Goal: Information Seeking & Learning: Check status

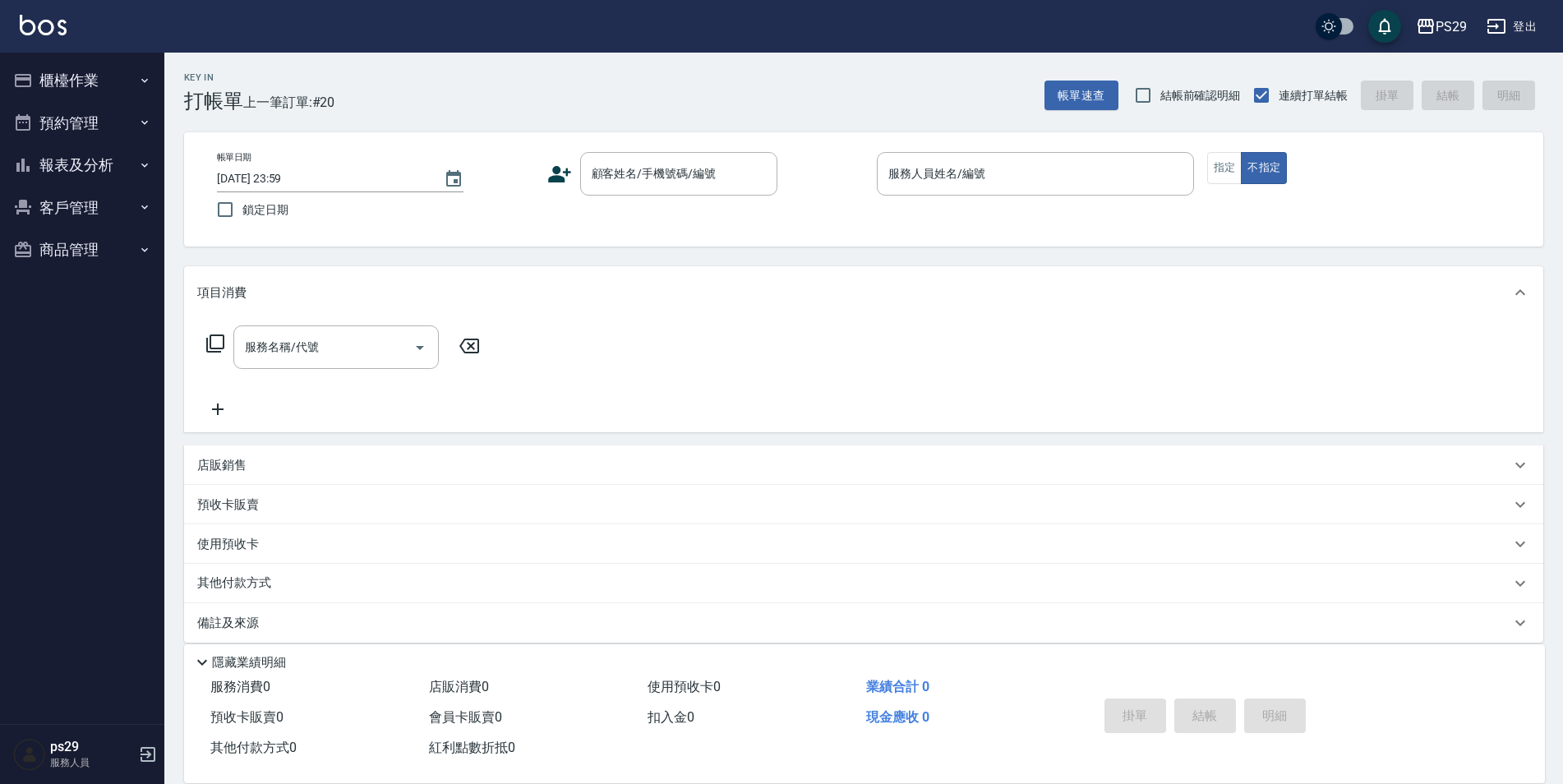
click at [54, 18] on img at bounding box center [42, 25] width 47 height 20
click at [112, 161] on button "報表及分析" at bounding box center [82, 165] width 151 height 43
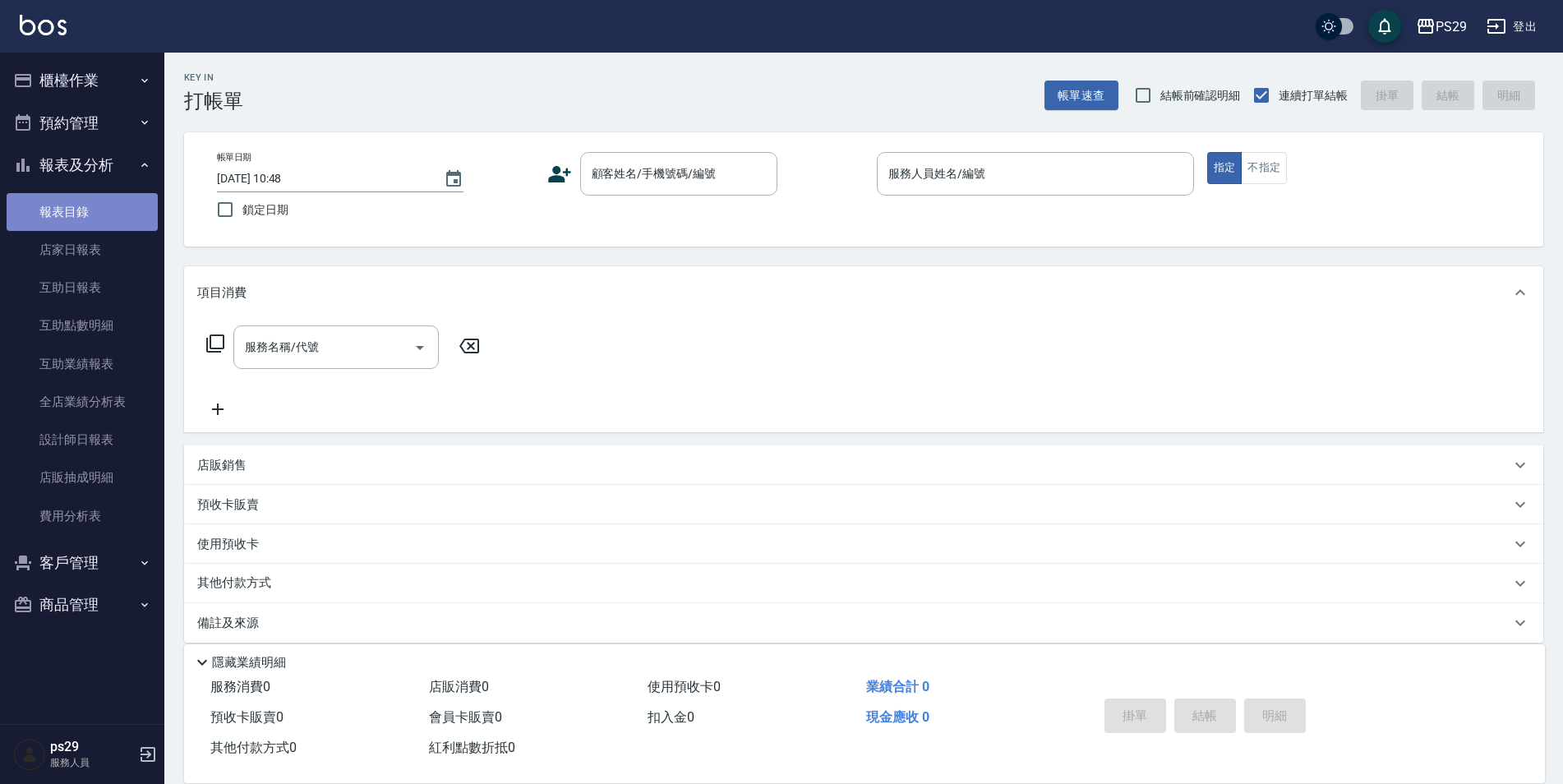
click at [99, 227] on link "報表目錄" at bounding box center [82, 212] width 151 height 38
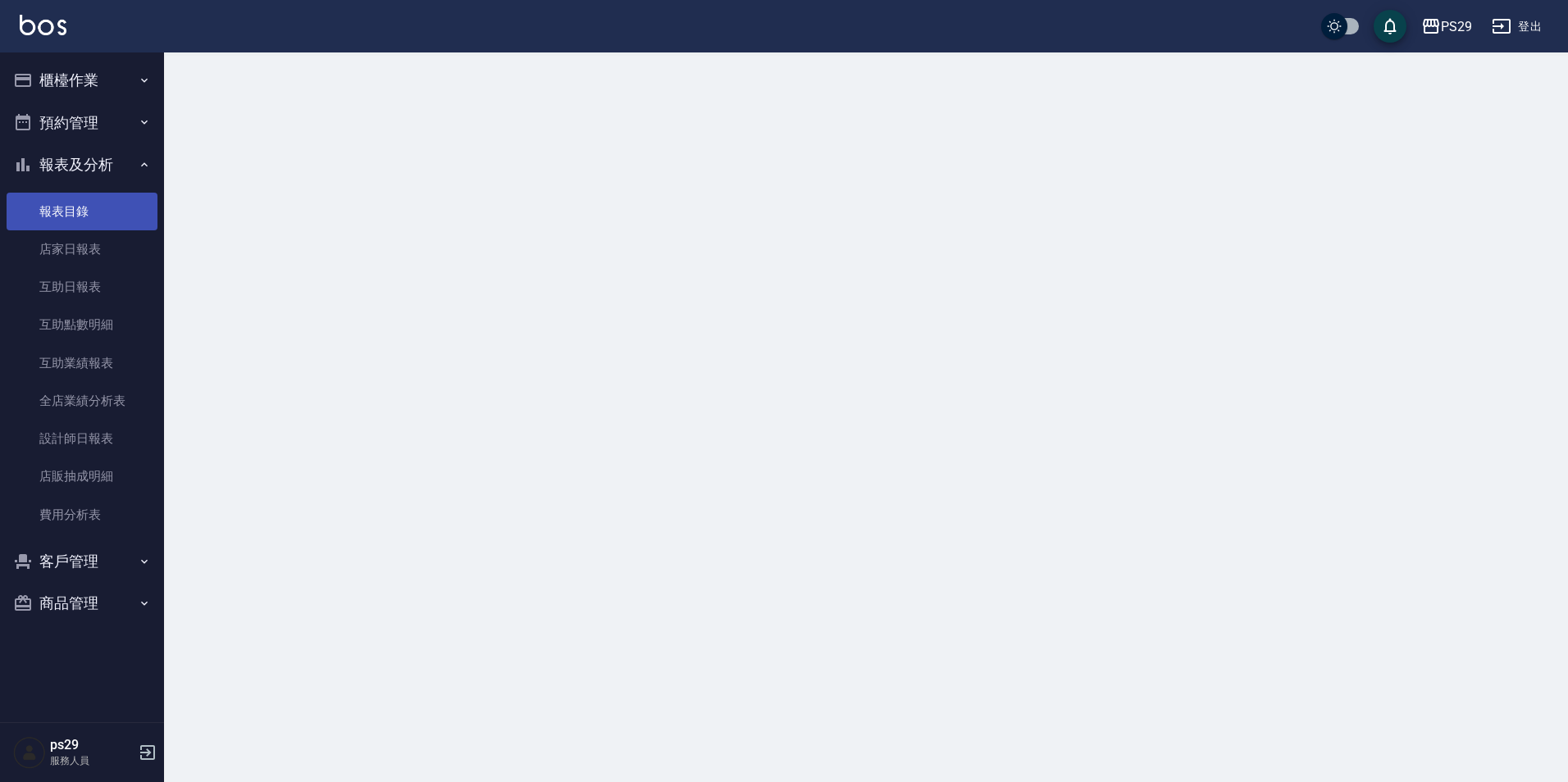
click at [99, 228] on link "報表目錄" at bounding box center [81, 211] width 151 height 38
click at [96, 263] on link "店家日報表" at bounding box center [81, 249] width 151 height 38
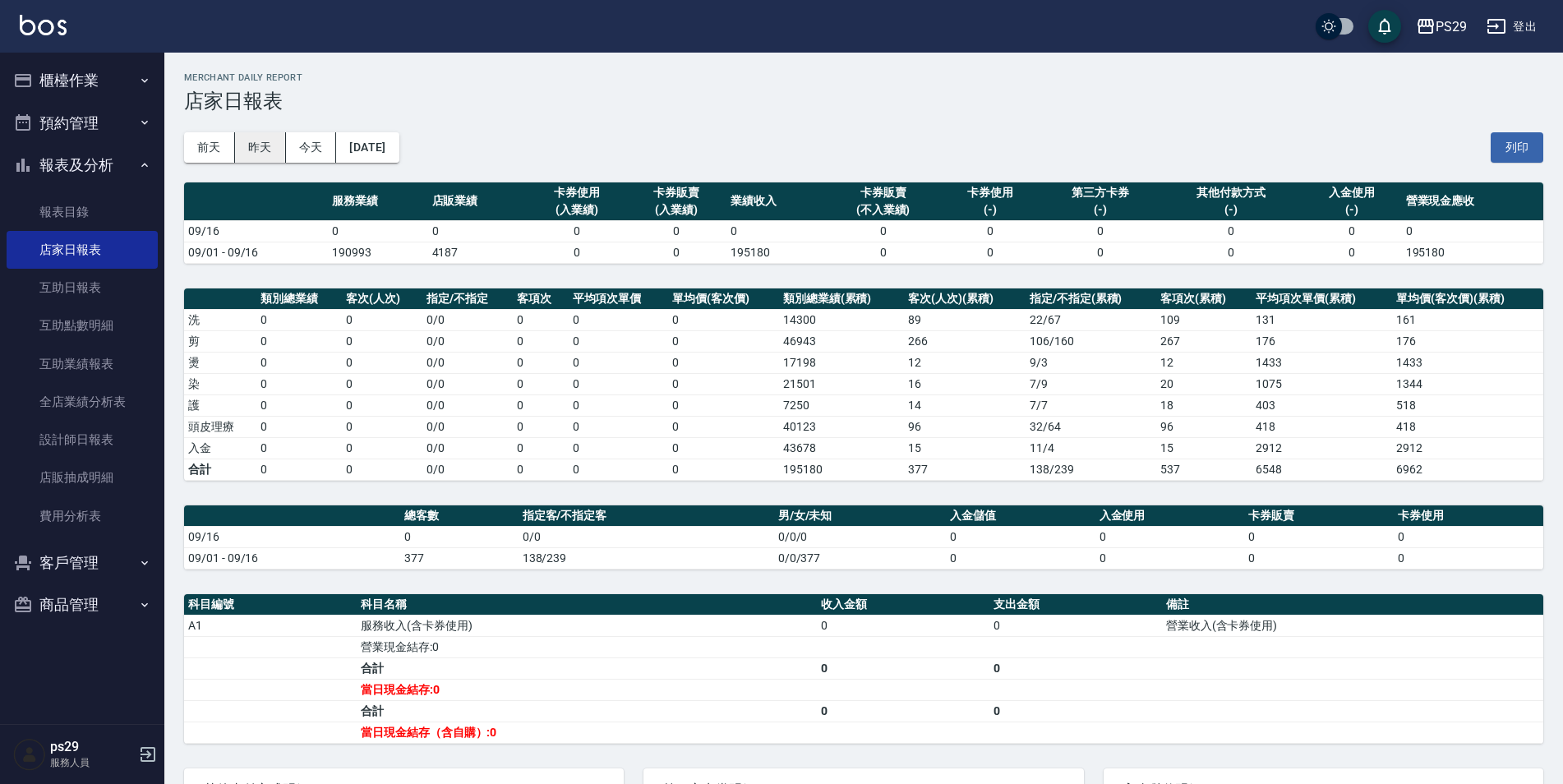
click at [270, 157] on button "昨天" at bounding box center [261, 147] width 51 height 31
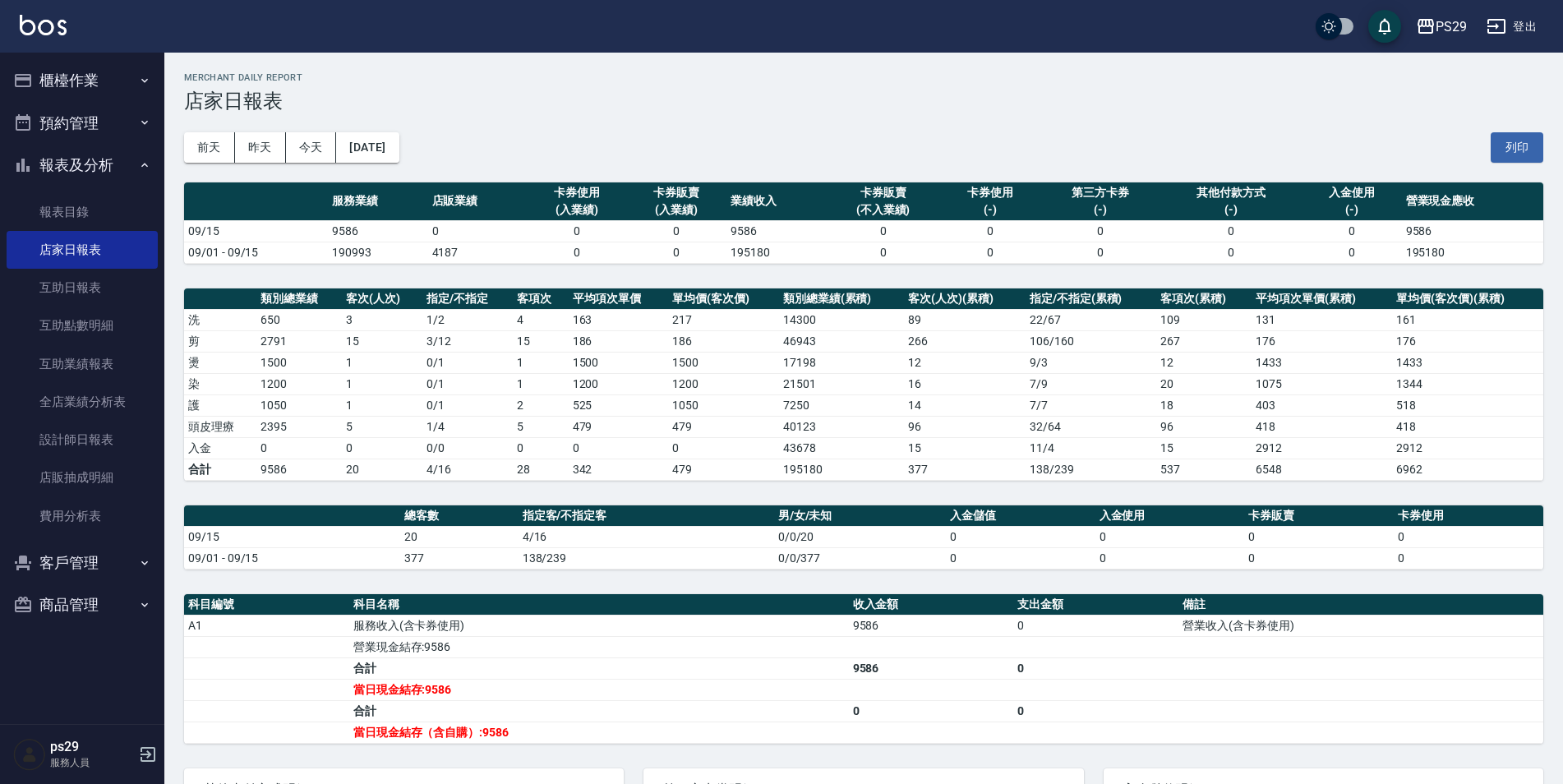
click at [57, 20] on img at bounding box center [42, 25] width 47 height 20
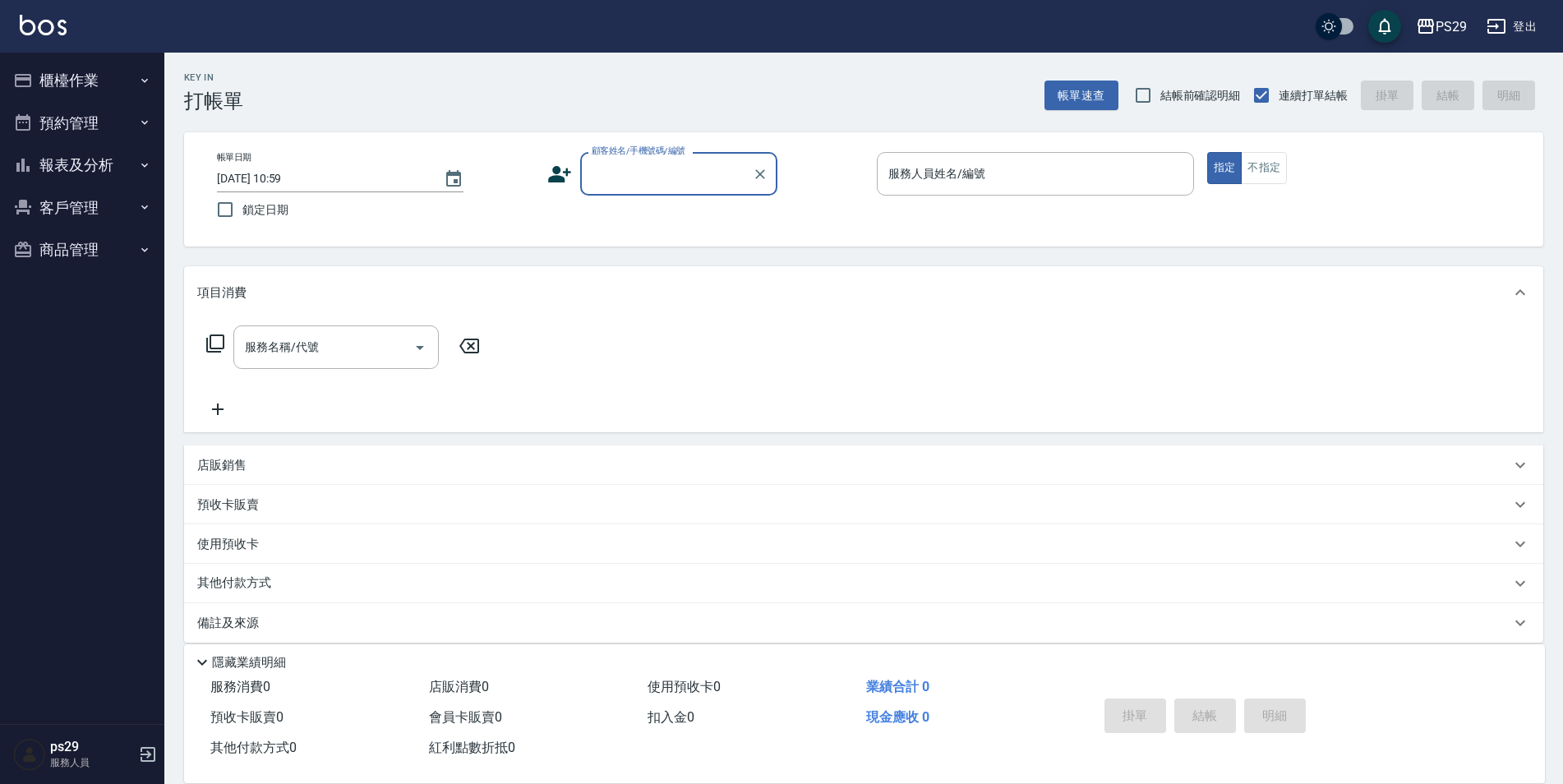
click at [54, 33] on img at bounding box center [42, 25] width 47 height 20
click at [48, 25] on img at bounding box center [42, 25] width 47 height 20
click at [21, 32] on img at bounding box center [42, 25] width 47 height 20
click at [87, 164] on button "報表及分析" at bounding box center [82, 165] width 151 height 43
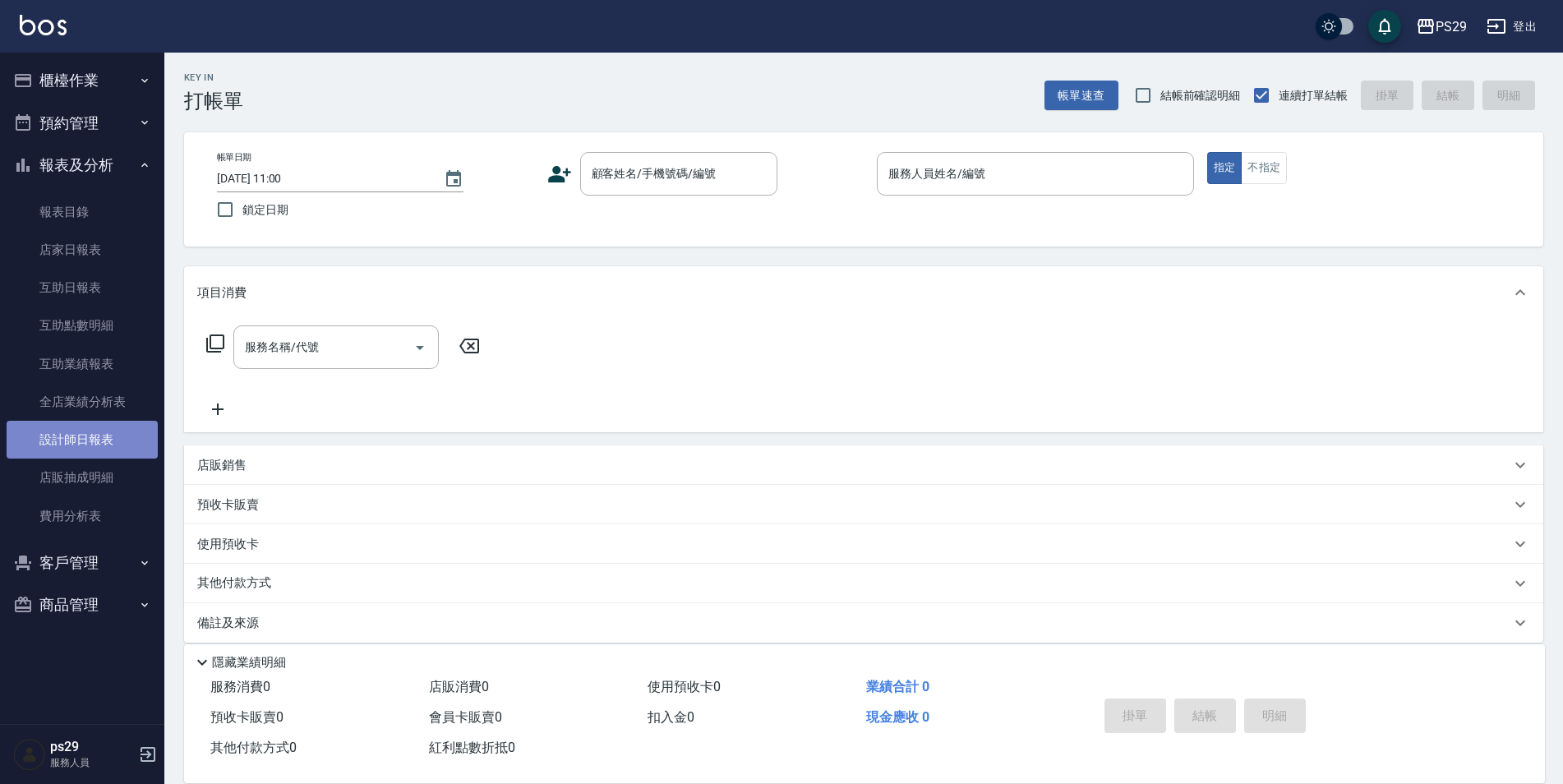
click at [82, 438] on link "設計師日報表" at bounding box center [82, 439] width 151 height 38
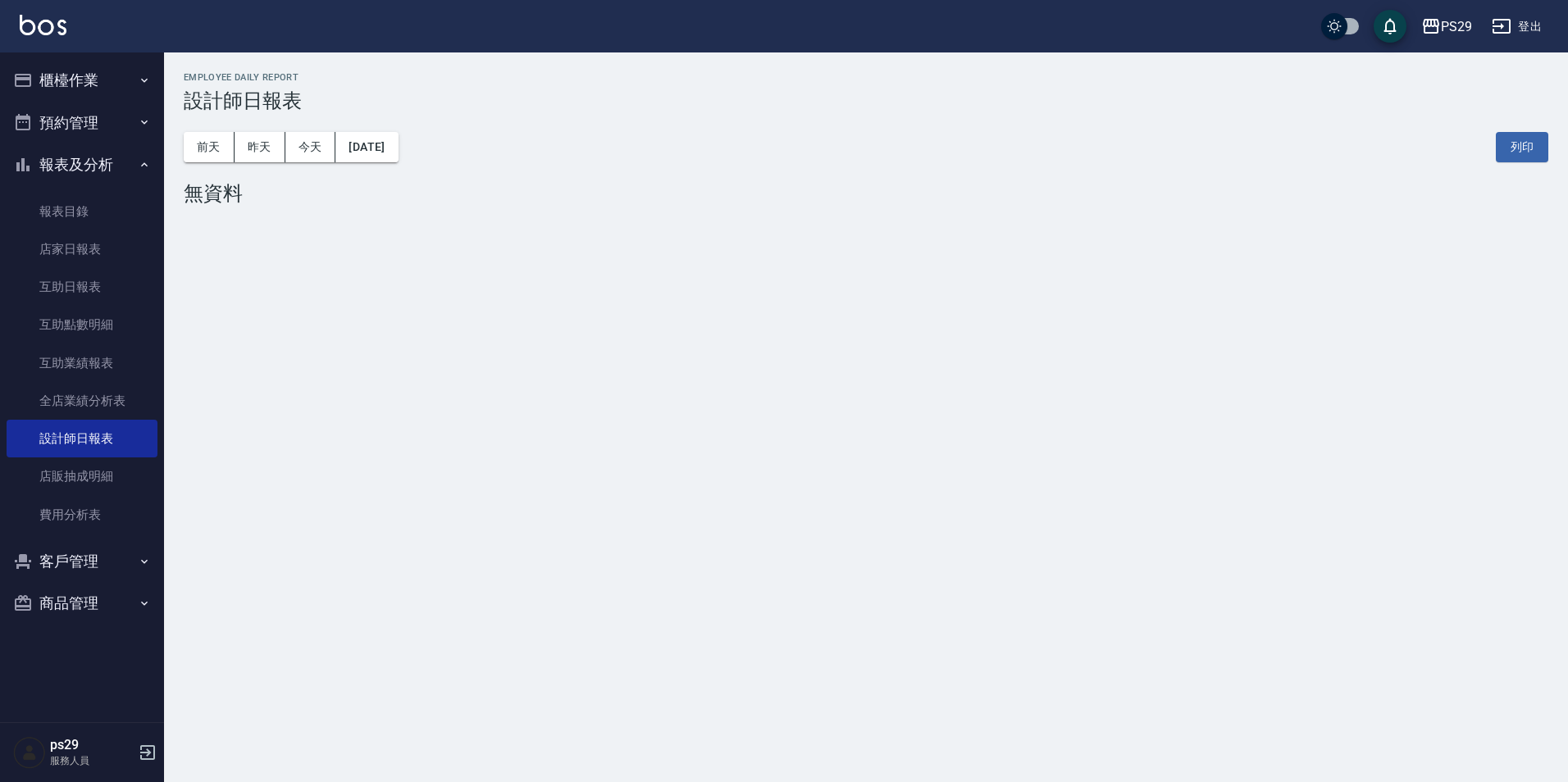
click at [245, 117] on div "[DATE] [DATE] [DATE] [DATE] 列印" at bounding box center [866, 147] width 1365 height 70
click at [248, 156] on button "昨天" at bounding box center [260, 147] width 51 height 31
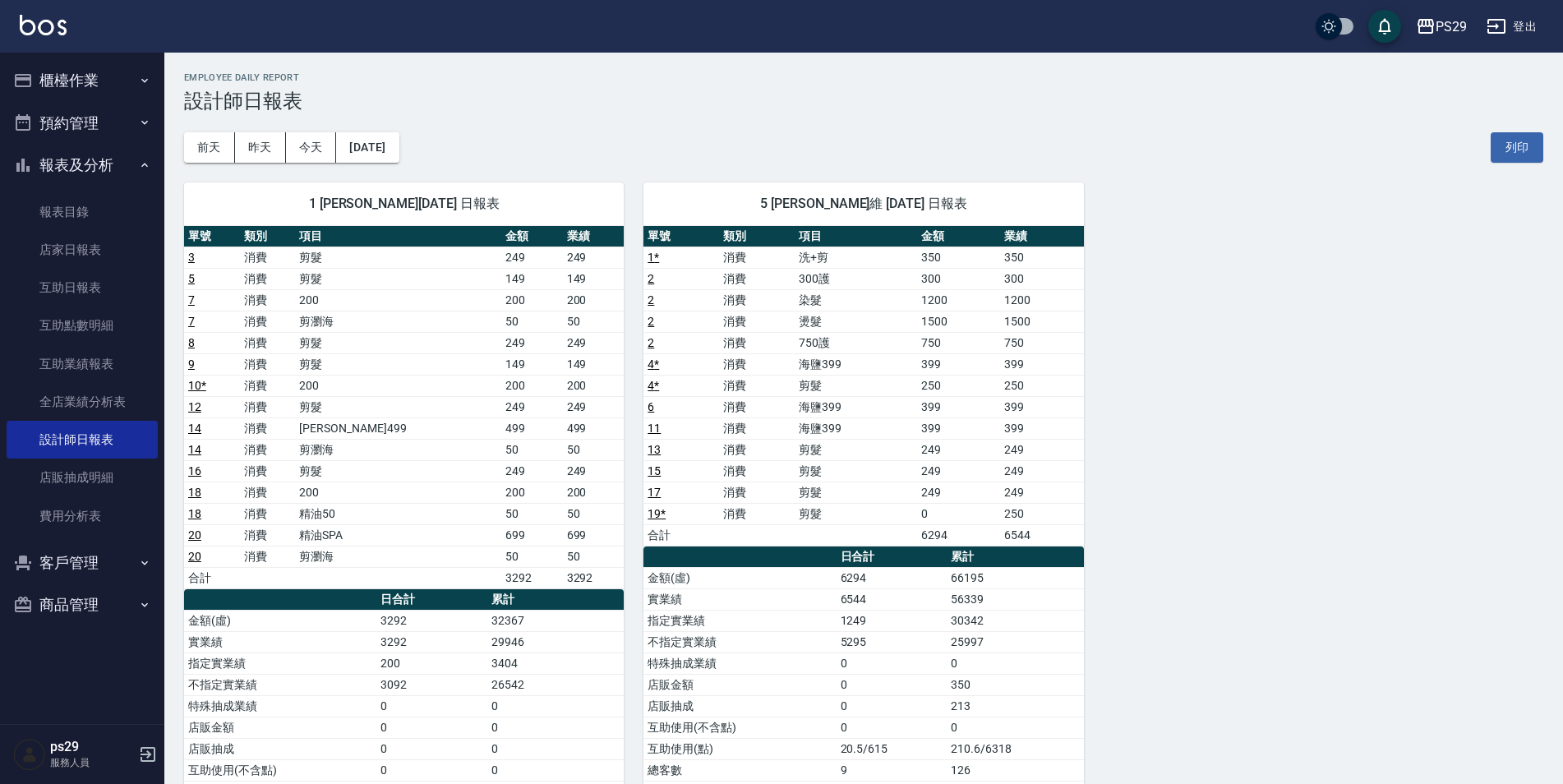
click at [43, 32] on img at bounding box center [42, 25] width 47 height 20
